Goal: Information Seeking & Learning: Learn about a topic

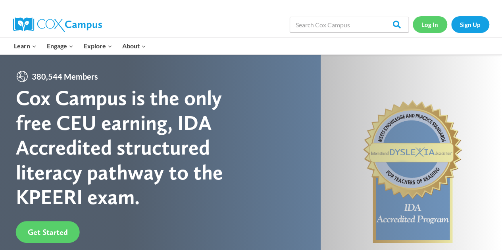
click at [429, 24] on link "Log In" at bounding box center [429, 24] width 34 height 16
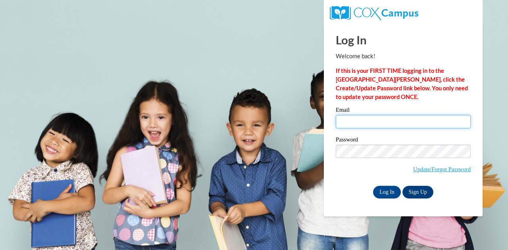
click at [358, 119] on input "Email" at bounding box center [402, 121] width 135 height 13
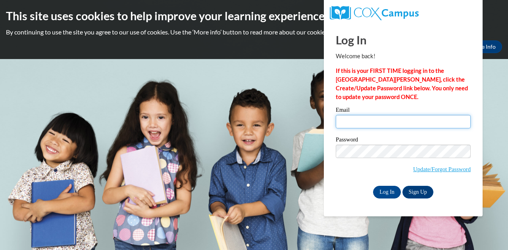
type input "mindy.bronstad@muskegonorway.org"
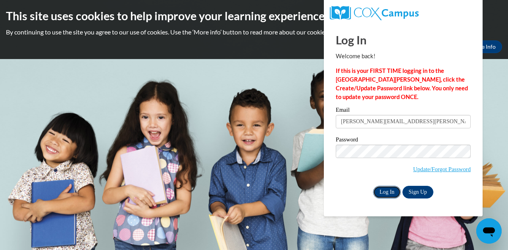
click at [385, 194] on input "Log In" at bounding box center [387, 192] width 28 height 13
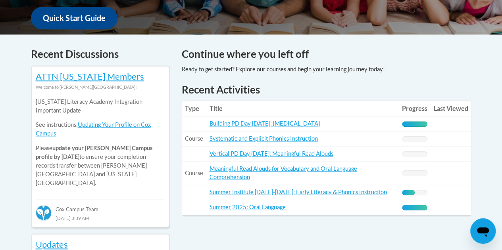
scroll to position [334, 0]
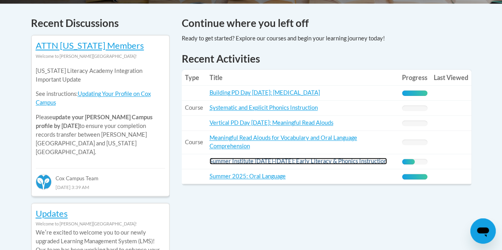
click at [234, 160] on link "Summer Institute Aug. 19-20, 2025: Early Literacy & Phonics Instruction" at bounding box center [297, 161] width 177 height 7
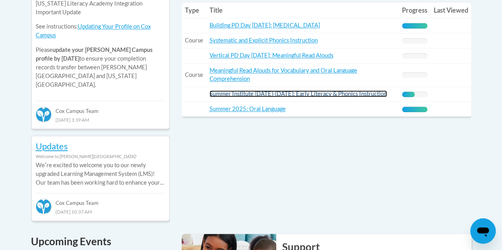
scroll to position [397, 0]
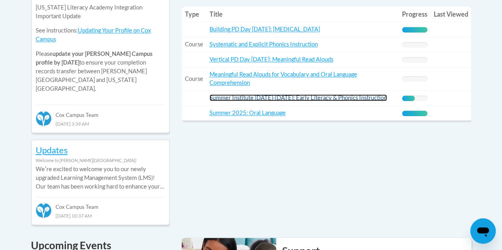
click at [218, 100] on link "Summer Institute Aug. 19-20, 2025: Early Literacy & Phonics Instruction" at bounding box center [297, 97] width 177 height 7
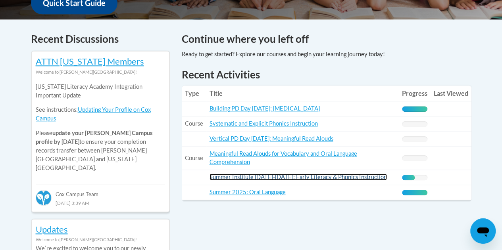
scroll to position [316, 0]
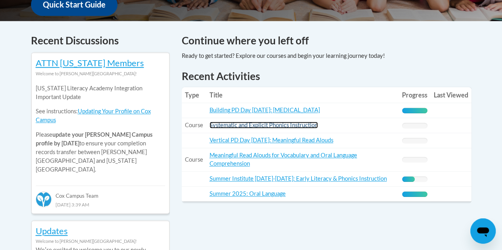
click at [229, 127] on link "Systematic and Explicit Phonics Instruction" at bounding box center [263, 125] width 108 height 7
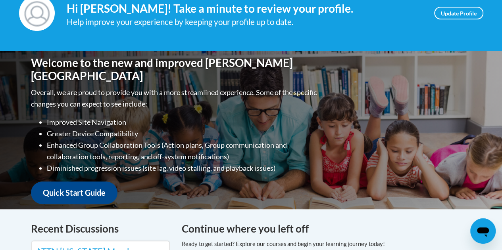
scroll to position [152, 0]
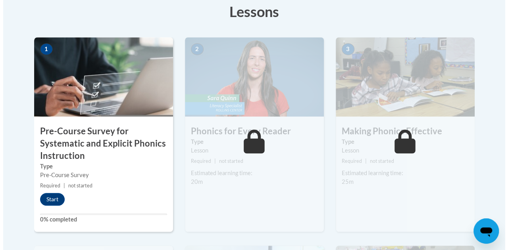
scroll to position [256, 0]
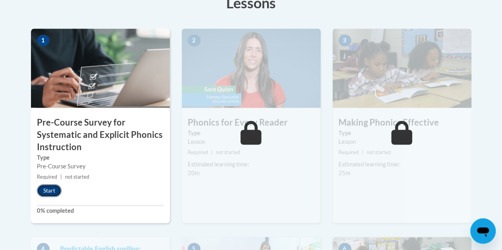
click at [48, 190] on button "Start" at bounding box center [49, 190] width 25 height 13
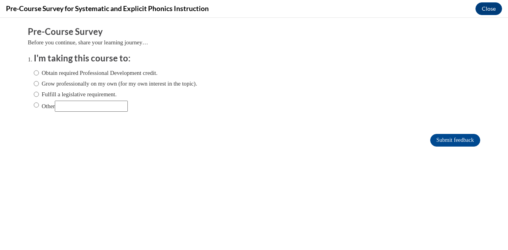
scroll to position [0, 0]
click at [34, 95] on input "Fulfill a legislative requirement." at bounding box center [36, 94] width 5 height 9
radio input "true"
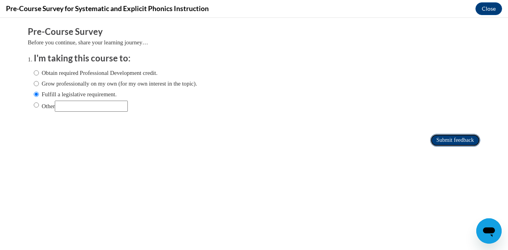
click at [435, 142] on input "Submit feedback" at bounding box center [455, 140] width 50 height 13
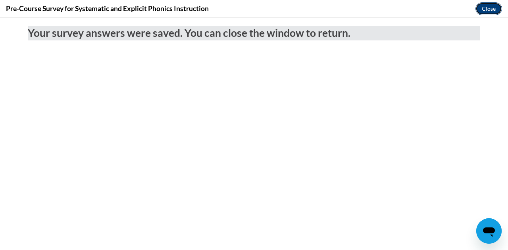
click at [496, 6] on button "Close" at bounding box center [488, 8] width 27 height 13
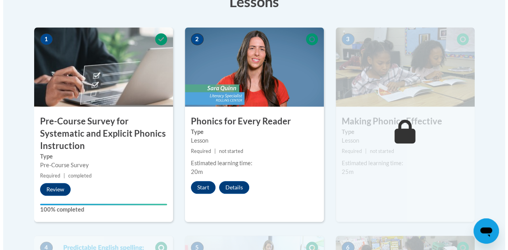
scroll to position [258, 0]
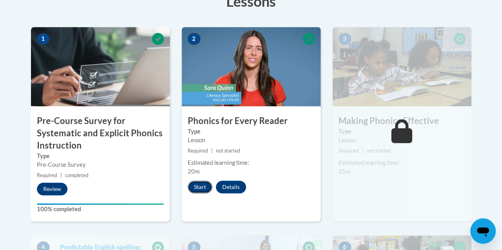
click at [203, 188] on button "Start" at bounding box center [200, 187] width 25 height 13
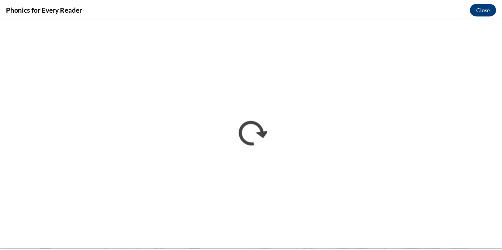
scroll to position [0, 0]
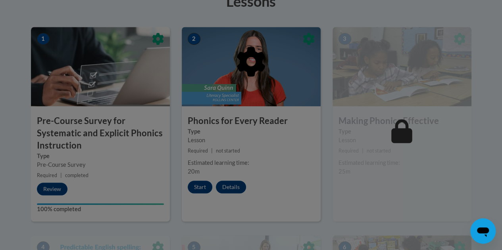
click at [196, 188] on div at bounding box center [251, 125] width 502 height 250
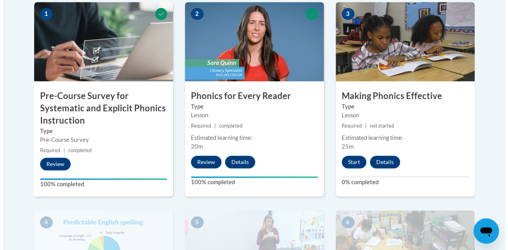
scroll to position [302, 0]
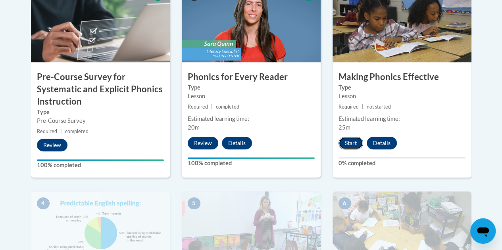
click at [351, 141] on button "Start" at bounding box center [350, 143] width 25 height 13
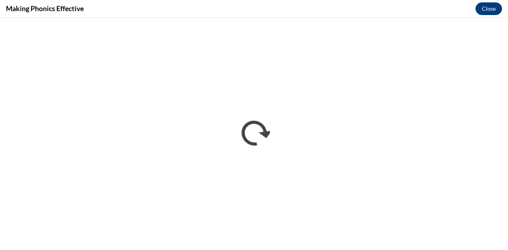
scroll to position [0, 0]
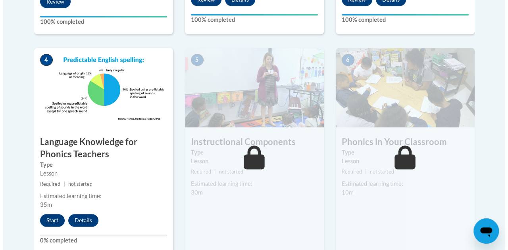
scroll to position [453, 0]
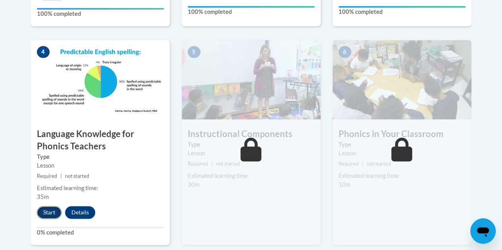
click at [47, 211] on button "Start" at bounding box center [49, 212] width 25 height 13
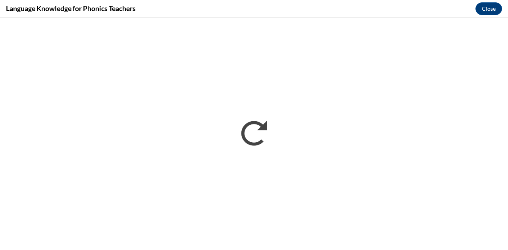
scroll to position [0, 0]
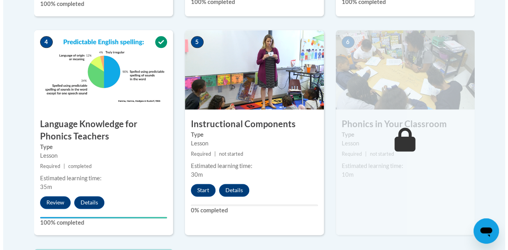
scroll to position [463, 0]
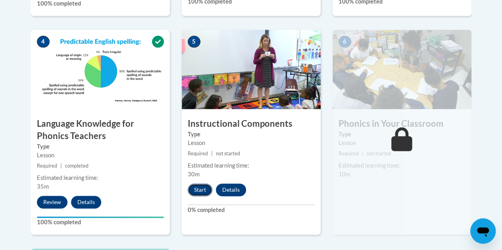
click at [203, 191] on button "Start" at bounding box center [200, 190] width 25 height 13
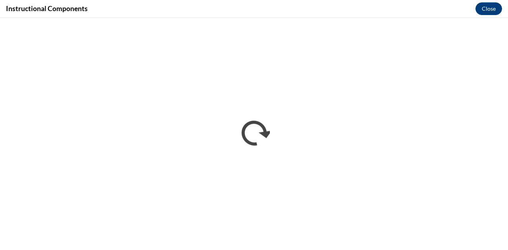
scroll to position [0, 0]
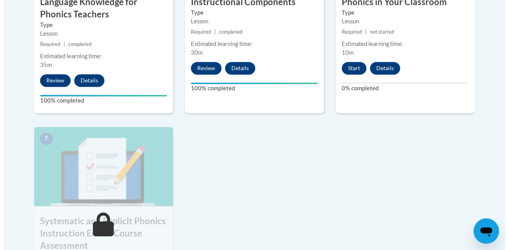
scroll to position [586, 0]
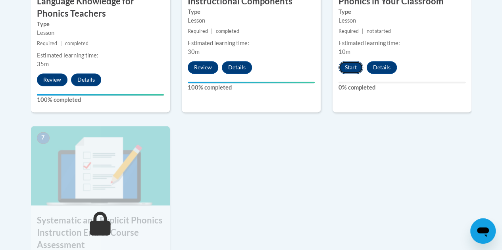
click at [350, 69] on button "Start" at bounding box center [350, 67] width 25 height 13
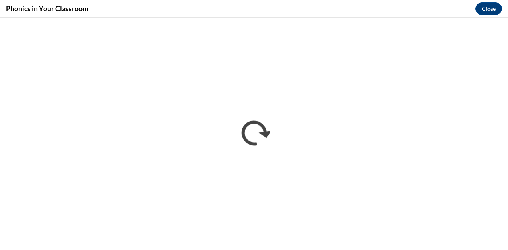
scroll to position [0, 0]
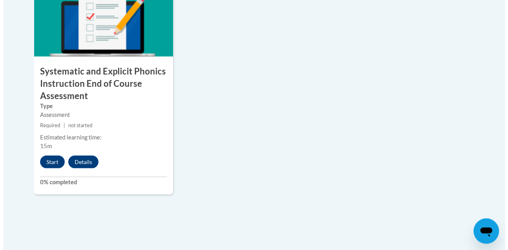
scroll to position [735, 0]
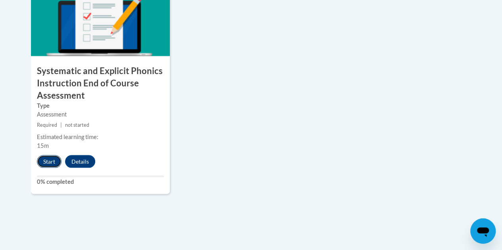
click at [53, 163] on button "Start" at bounding box center [49, 161] width 25 height 13
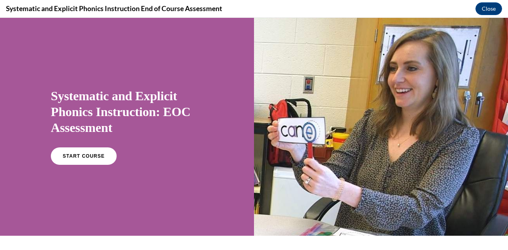
scroll to position [0, 0]
click at [89, 157] on span "START COURSE" at bounding box center [83, 156] width 44 height 6
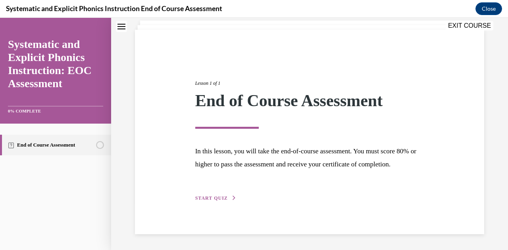
scroll to position [61, 0]
click at [213, 199] on span "START QUIZ" at bounding box center [211, 198] width 33 height 6
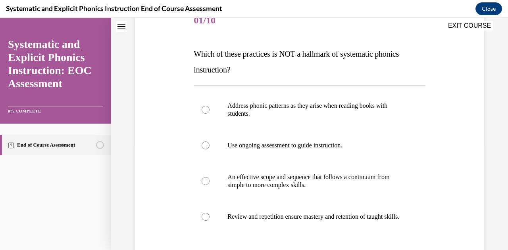
scroll to position [118, 0]
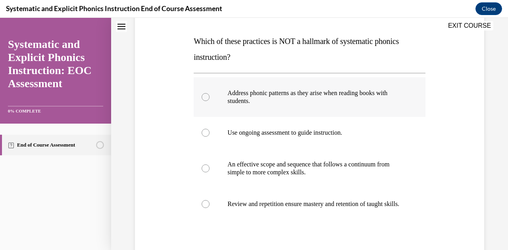
click at [278, 101] on p "Address phonic patterns as they arise when reading books with students." at bounding box center [316, 97] width 178 height 16
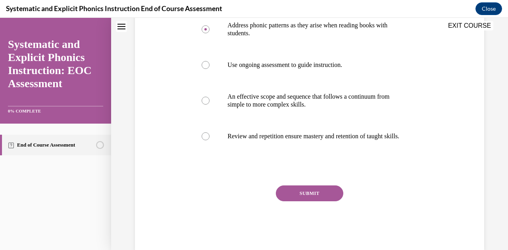
click at [292, 199] on button "SUBMIT" at bounding box center [309, 194] width 67 height 16
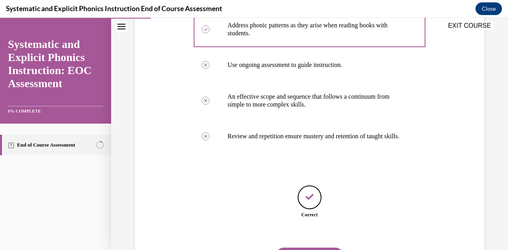
scroll to position [234, 0]
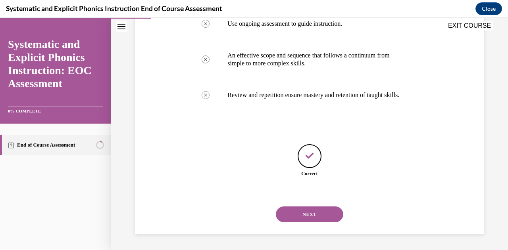
click at [295, 222] on div "NEXT" at bounding box center [308, 215] width 231 height 32
click at [296, 219] on button "NEXT" at bounding box center [309, 215] width 67 height 16
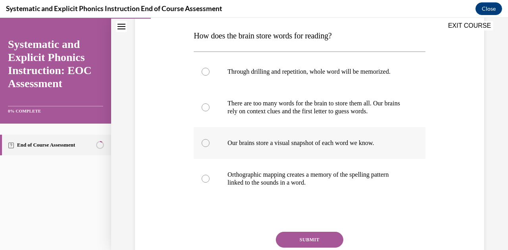
scroll to position [141, 0]
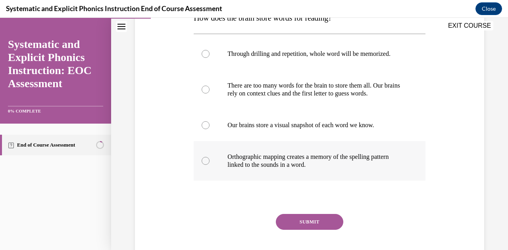
click at [375, 166] on p "Orthographic mapping creates a memory of the spelling pattern linked to the sou…" at bounding box center [316, 161] width 178 height 16
click at [314, 222] on button "SUBMIT" at bounding box center [309, 222] width 67 height 16
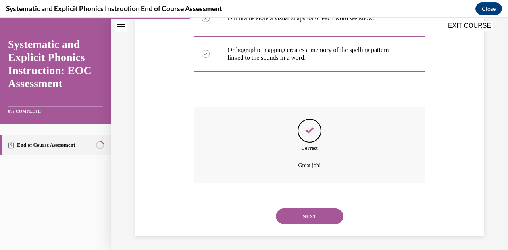
click at [311, 217] on button "NEXT" at bounding box center [309, 217] width 67 height 16
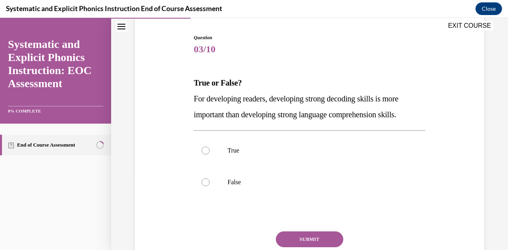
scroll to position [77, 0]
click at [295, 182] on p "False" at bounding box center [316, 182] width 178 height 8
click at [295, 239] on button "SUBMIT" at bounding box center [309, 239] width 67 height 16
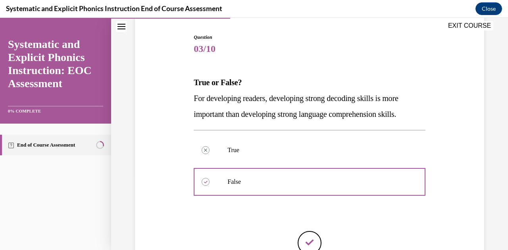
scroll to position [163, 0]
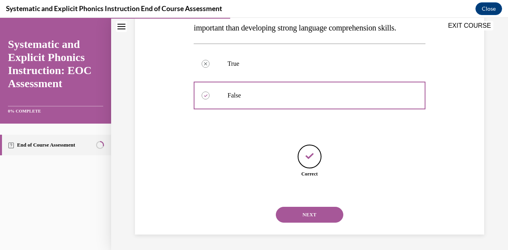
click at [296, 211] on button "NEXT" at bounding box center [309, 215] width 67 height 16
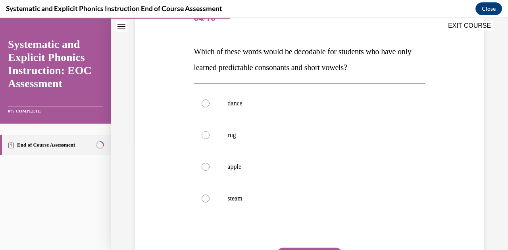
scroll to position [108, 0]
click at [283, 135] on p "rug" at bounding box center [316, 135] width 178 height 8
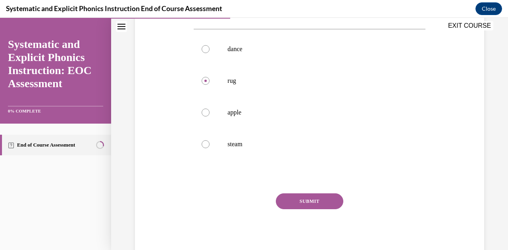
click at [295, 203] on button "SUBMIT" at bounding box center [309, 201] width 67 height 16
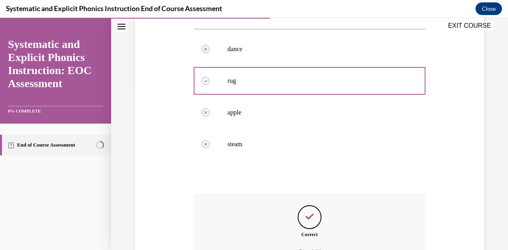
scroll to position [250, 0]
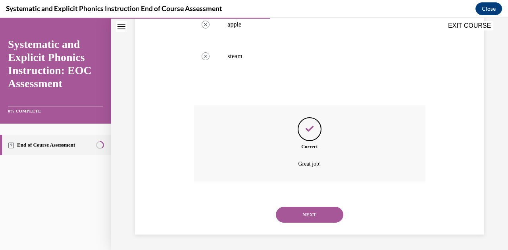
click at [298, 215] on button "NEXT" at bounding box center [309, 215] width 67 height 16
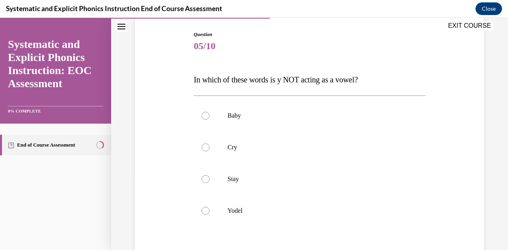
scroll to position [93, 0]
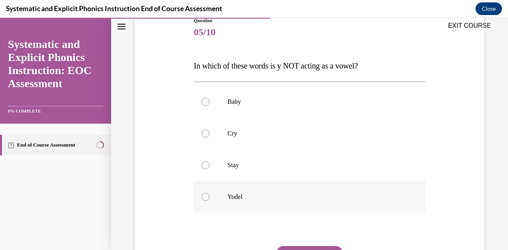
click at [276, 201] on div at bounding box center [308, 197] width 231 height 32
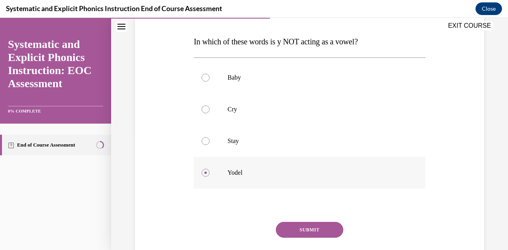
scroll to position [118, 0]
click at [301, 227] on button "SUBMIT" at bounding box center [309, 229] width 67 height 16
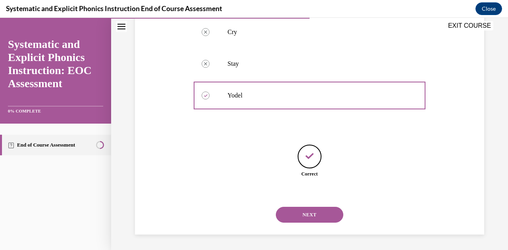
click at [305, 215] on button "NEXT" at bounding box center [309, 215] width 67 height 16
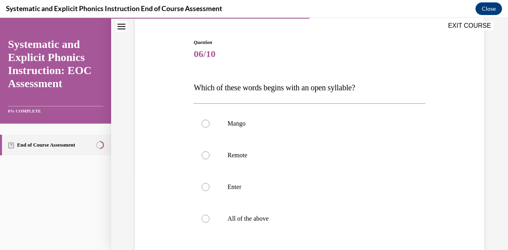
scroll to position [72, 0]
click at [295, 157] on p "Remote" at bounding box center [316, 155] width 178 height 8
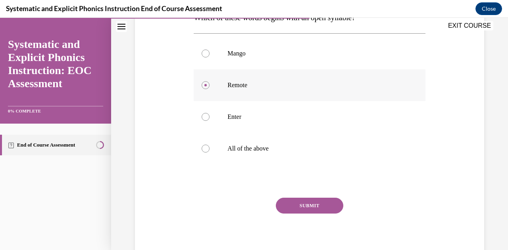
scroll to position [146, 0]
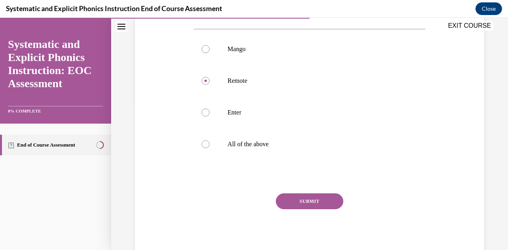
click at [315, 202] on button "SUBMIT" at bounding box center [309, 201] width 67 height 16
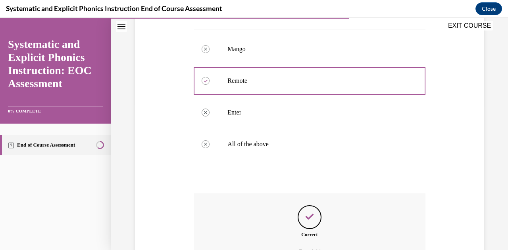
scroll to position [234, 0]
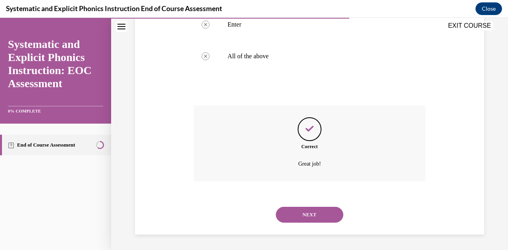
click at [310, 215] on button "NEXT" at bounding box center [309, 215] width 67 height 16
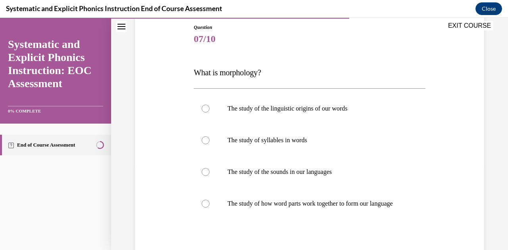
scroll to position [87, 0]
click at [298, 207] on p "The study of how word parts work together to form our language" at bounding box center [316, 203] width 178 height 8
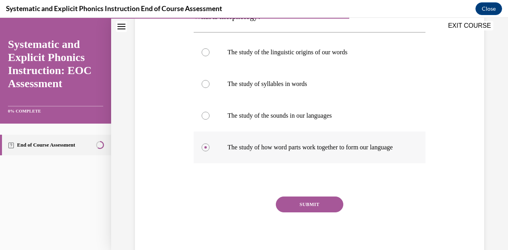
scroll to position [154, 0]
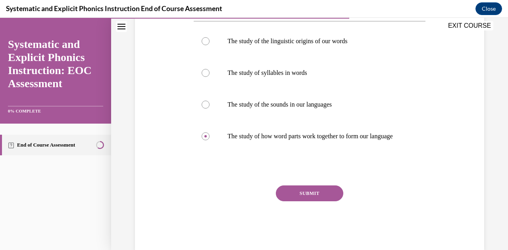
click at [310, 201] on button "SUBMIT" at bounding box center [309, 194] width 67 height 16
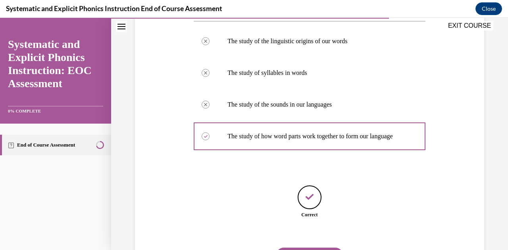
scroll to position [203, 0]
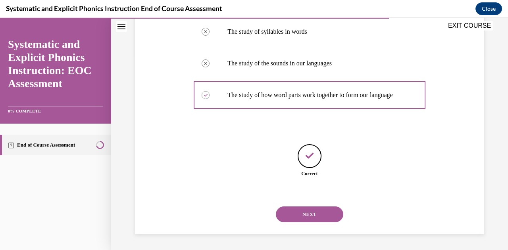
click at [307, 216] on button "NEXT" at bounding box center [309, 215] width 67 height 16
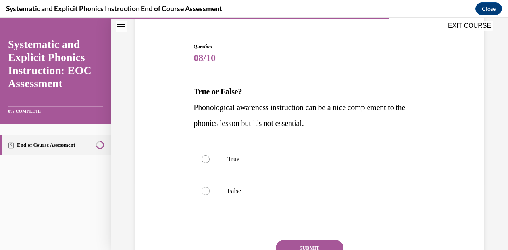
scroll to position [69, 0]
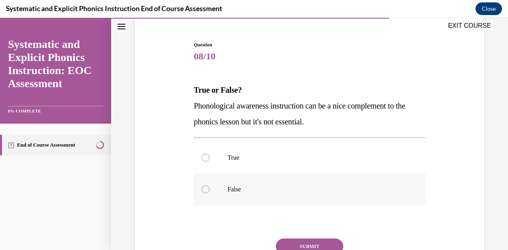
click at [207, 188] on div at bounding box center [205, 190] width 8 height 8
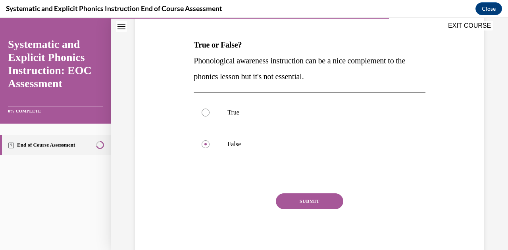
click at [301, 205] on button "SUBMIT" at bounding box center [309, 201] width 67 height 16
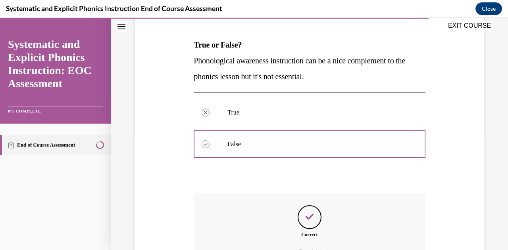
scroll to position [202, 0]
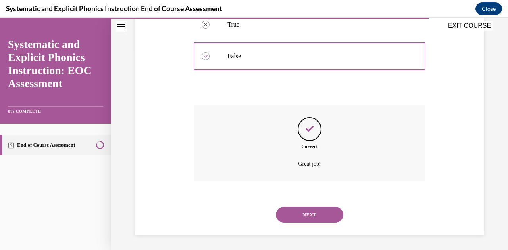
click at [302, 221] on button "NEXT" at bounding box center [309, 215] width 67 height 16
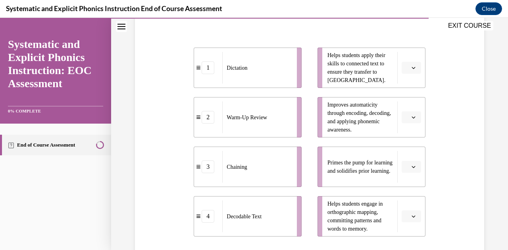
scroll to position [164, 0]
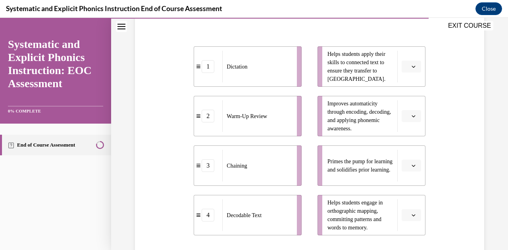
click at [404, 69] on button "button" at bounding box center [410, 67] width 19 height 12
click at [408, 149] on div "4" at bounding box center [404, 148] width 19 height 16
click at [406, 167] on span "Please select an option" at bounding box center [407, 166] width 3 height 8
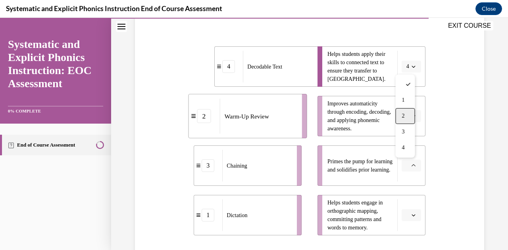
click at [406, 112] on div "2" at bounding box center [404, 116] width 19 height 16
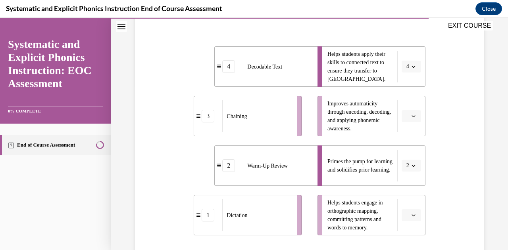
click at [404, 218] on button "button" at bounding box center [410, 215] width 19 height 12
click at [410, 182] on div "3" at bounding box center [404, 182] width 19 height 16
click at [409, 119] on button "button" at bounding box center [410, 116] width 19 height 12
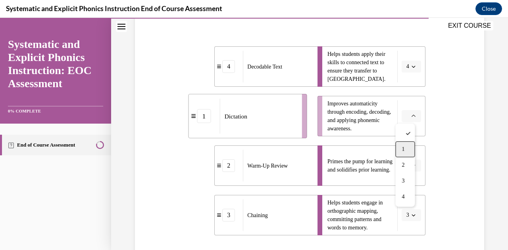
click at [405, 154] on div "1" at bounding box center [404, 150] width 19 height 16
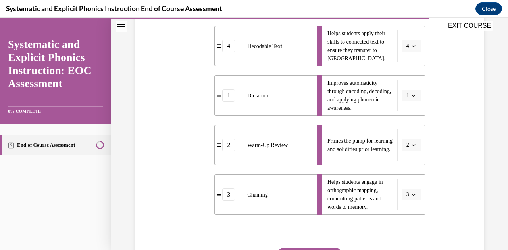
scroll to position [239, 0]
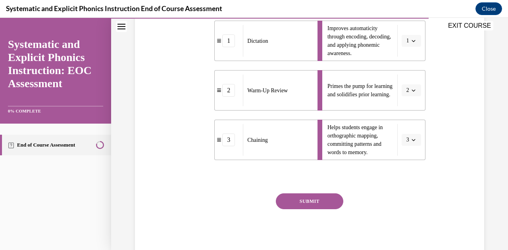
click at [316, 200] on button "SUBMIT" at bounding box center [309, 201] width 67 height 16
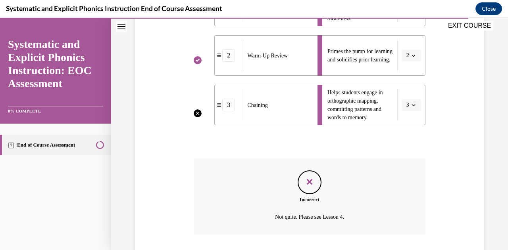
scroll to position [327, 0]
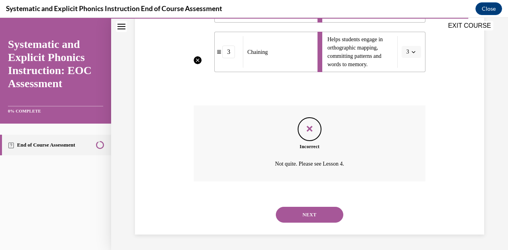
click at [307, 219] on button "NEXT" at bounding box center [309, 215] width 67 height 16
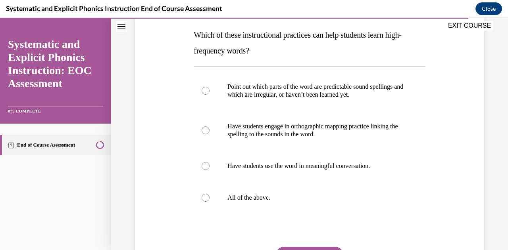
scroll to position [125, 0]
click at [214, 196] on div at bounding box center [308, 197] width 231 height 32
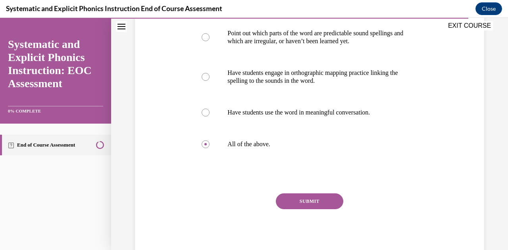
click at [302, 197] on button "SUBMIT" at bounding box center [309, 201] width 67 height 16
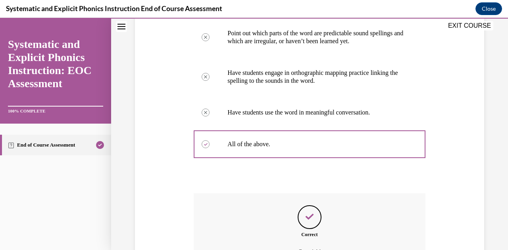
scroll to position [266, 0]
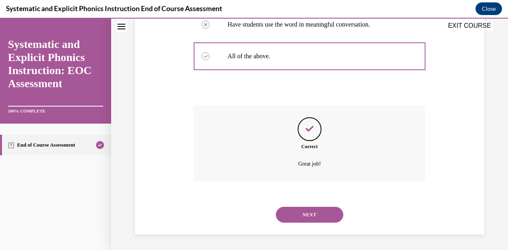
click at [297, 217] on button "NEXT" at bounding box center [309, 215] width 67 height 16
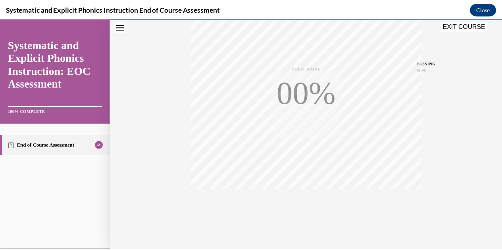
scroll to position [174, 0]
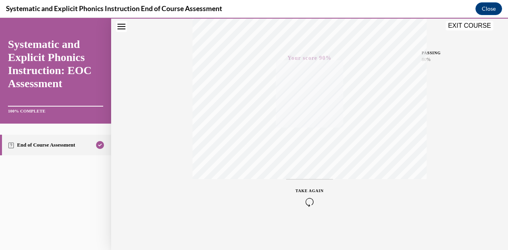
click at [465, 27] on button "EXIT COURSE" at bounding box center [469, 26] width 48 height 10
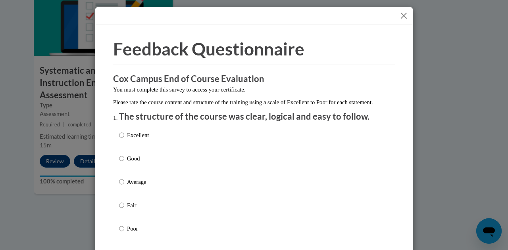
click at [400, 16] on button "Close" at bounding box center [403, 16] width 10 height 10
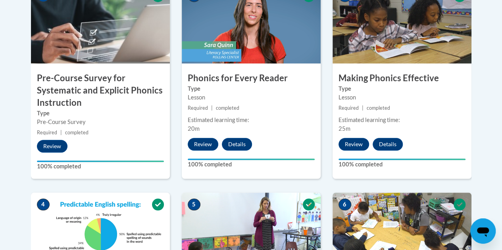
scroll to position [287, 0]
